Goal: Task Accomplishment & Management: Manage account settings

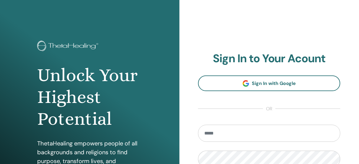
click at [222, 136] on input "email" at bounding box center [269, 133] width 142 height 17
type input "**********"
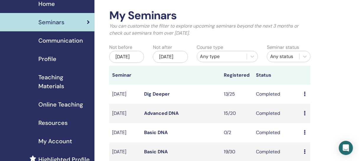
scroll to position [24, 0]
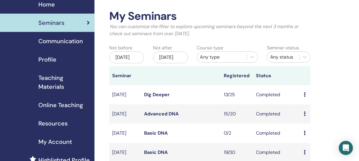
click at [123, 61] on div "[DATE]" at bounding box center [126, 57] width 35 height 12
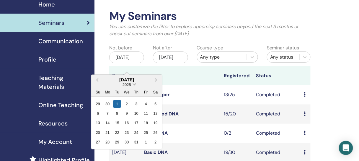
click at [128, 84] on span "2025" at bounding box center [127, 84] width 8 height 4
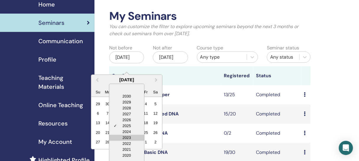
click at [128, 136] on div "2023" at bounding box center [126, 137] width 35 height 6
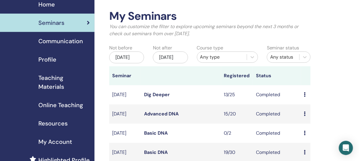
click at [166, 61] on div "[DATE]" at bounding box center [170, 57] width 35 height 12
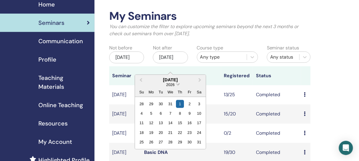
click at [172, 84] on span "2026" at bounding box center [170, 84] width 8 height 4
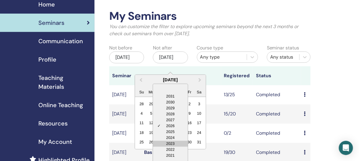
click at [172, 141] on div "2023" at bounding box center [170, 143] width 35 height 6
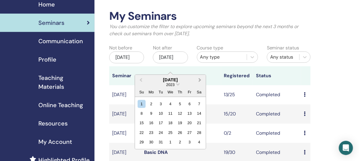
click at [201, 79] on button "Next Month" at bounding box center [200, 79] width 9 height 9
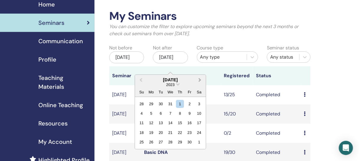
click at [201, 79] on button "Next Month" at bounding box center [200, 79] width 9 height 9
click at [182, 141] on div "31" at bounding box center [180, 142] width 8 height 8
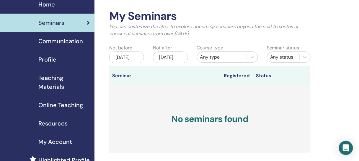
click at [121, 63] on div "[DATE]" at bounding box center [126, 57] width 35 height 12
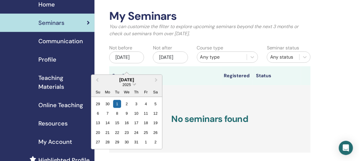
click at [125, 83] on span "2025" at bounding box center [127, 84] width 8 height 4
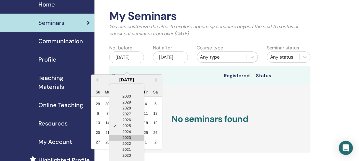
click at [126, 136] on div "2023" at bounding box center [126, 137] width 35 height 6
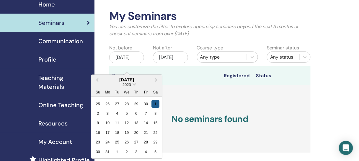
click at [154, 102] on div "1" at bounding box center [156, 104] width 8 height 8
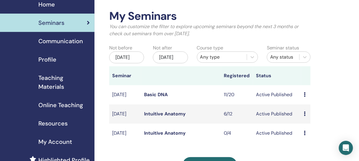
click at [305, 97] on icon at bounding box center [305, 94] width 2 height 5
click at [305, 122] on link "Attendees" at bounding box center [309, 122] width 22 height 6
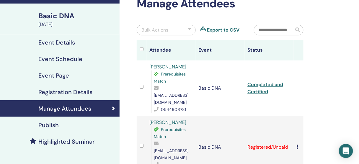
scroll to position [47, 0]
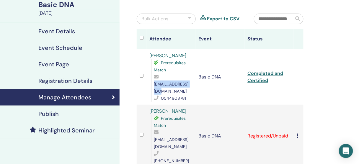
drag, startPoint x: 194, startPoint y: 84, endPoint x: 154, endPoint y: 84, distance: 39.6
click at [154, 84] on span "oshvarts@gmail.com" at bounding box center [171, 88] width 35 height 12
copy span "oshvarts@gmail.com"
